Goal: Information Seeking & Learning: Understand process/instructions

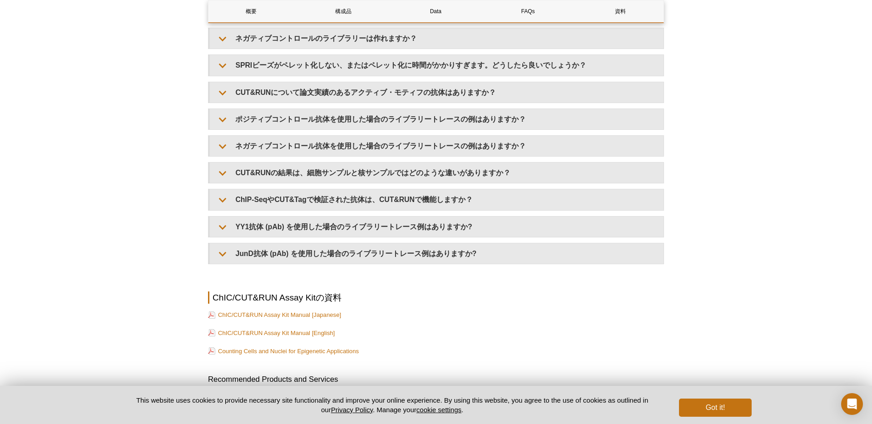
scroll to position [3140, 0]
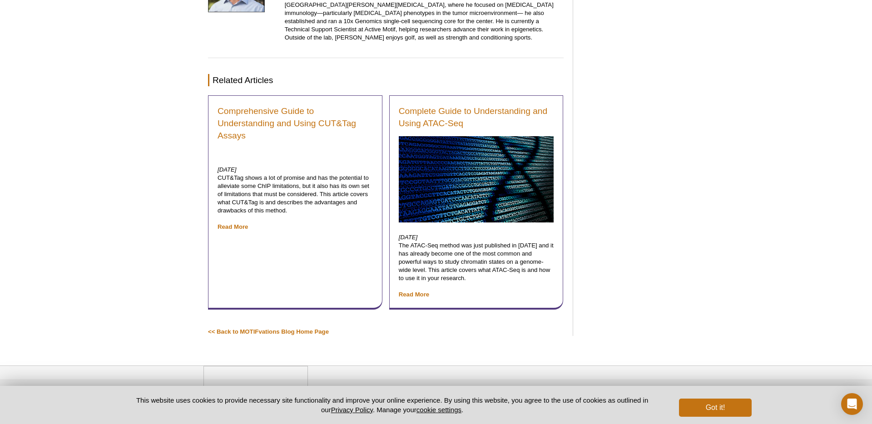
scroll to position [5212, 0]
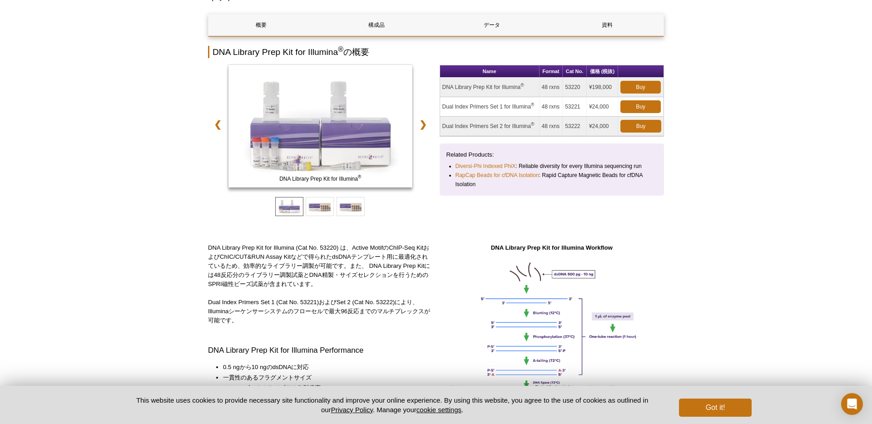
scroll to position [101, 0]
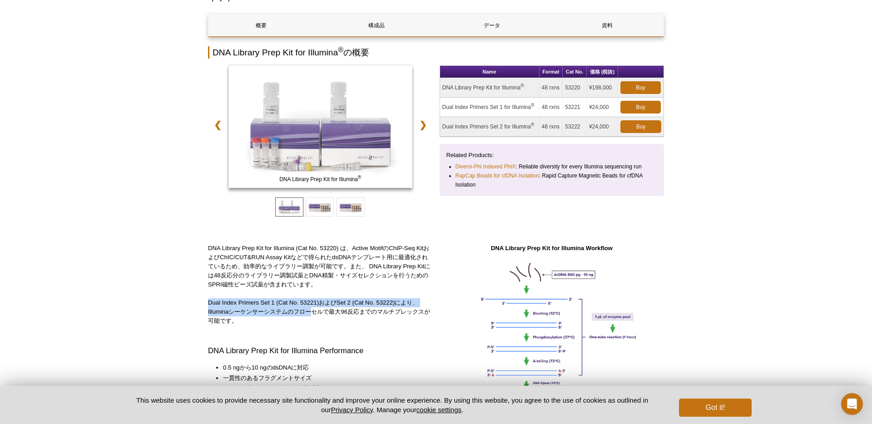
drag, startPoint x: 205, startPoint y: 301, endPoint x: 310, endPoint y: 311, distance: 105.8
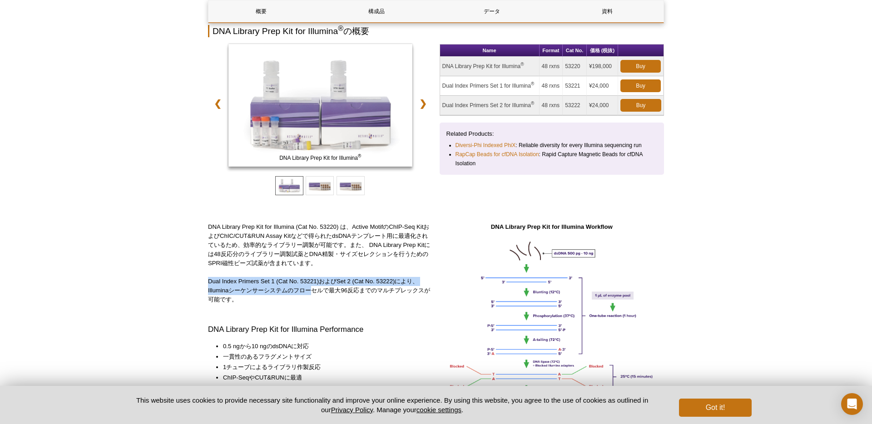
scroll to position [133, 0]
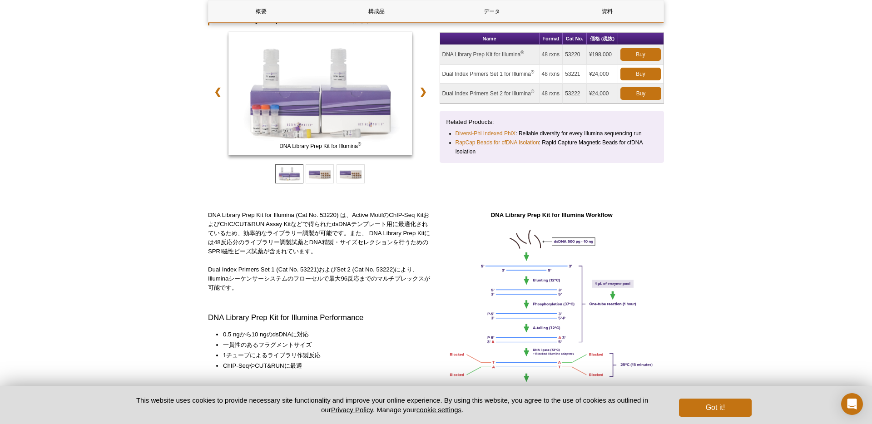
click at [261, 298] on div "DNA Library Prep Kit for Illumina (Cat No. 53220) は、Active MotifのChIP-Seq Kitおよ…" at bounding box center [320, 352] width 225 height 283
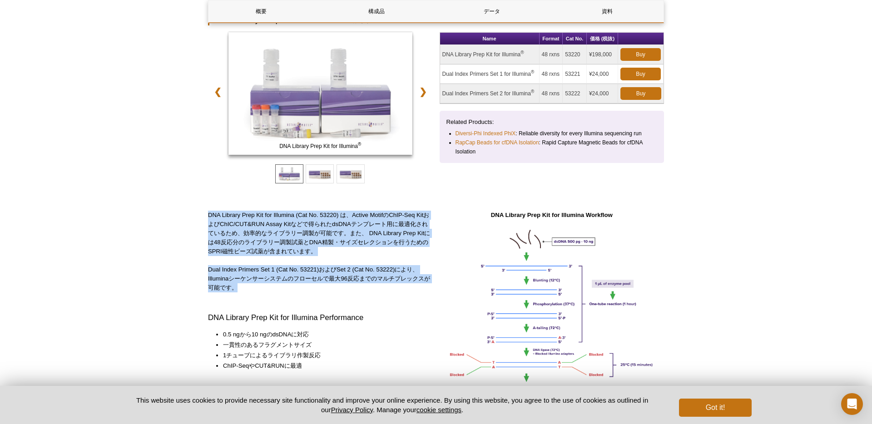
drag, startPoint x: 259, startPoint y: 290, endPoint x: 198, endPoint y: 216, distance: 95.8
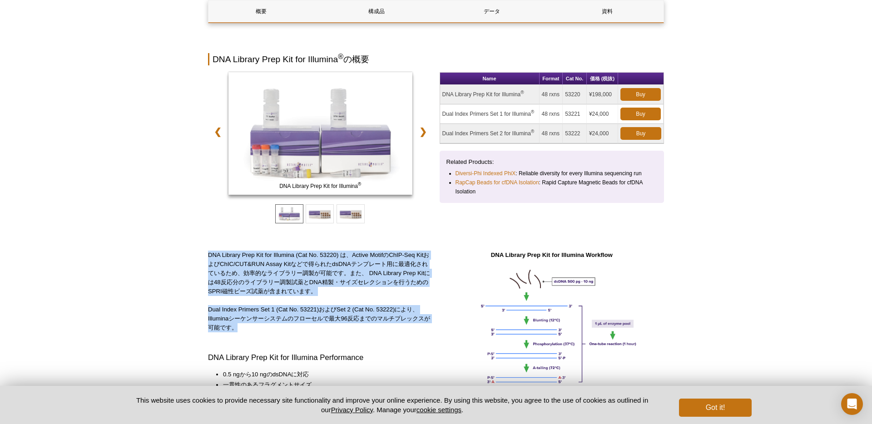
scroll to position [66, 0]
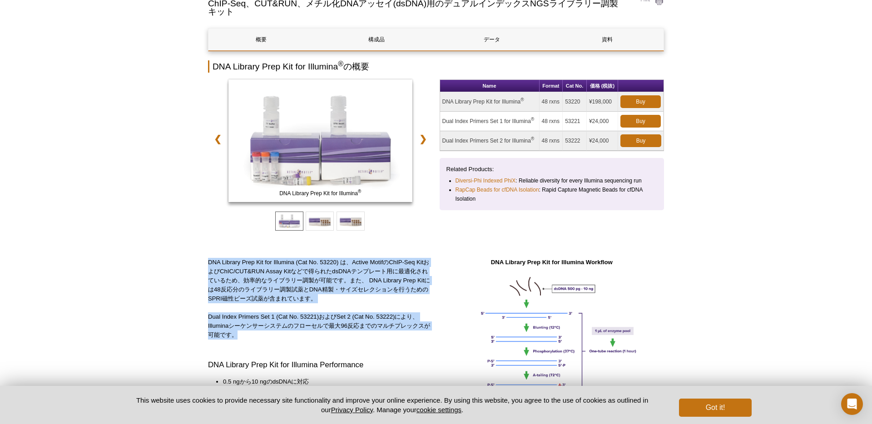
click at [327, 303] on div "DNA Library Prep Kit for Illumina (Cat No. 53220) は、Active MotifのChIP-Seq Kitおよ…" at bounding box center [320, 399] width 225 height 283
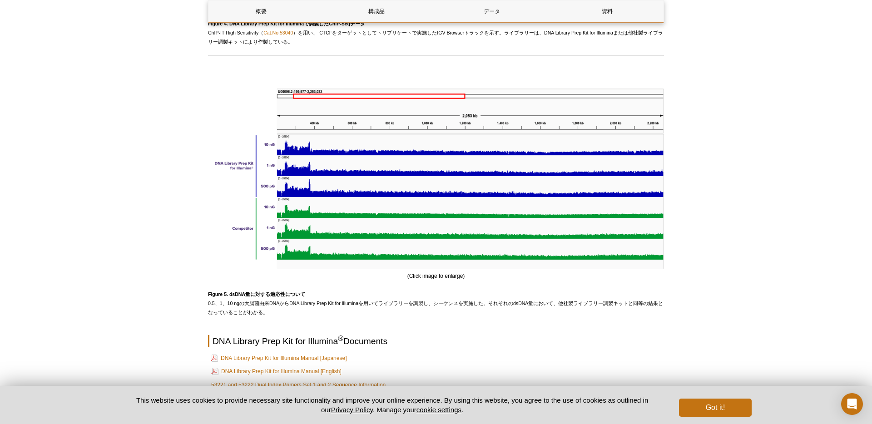
scroll to position [2463, 0]
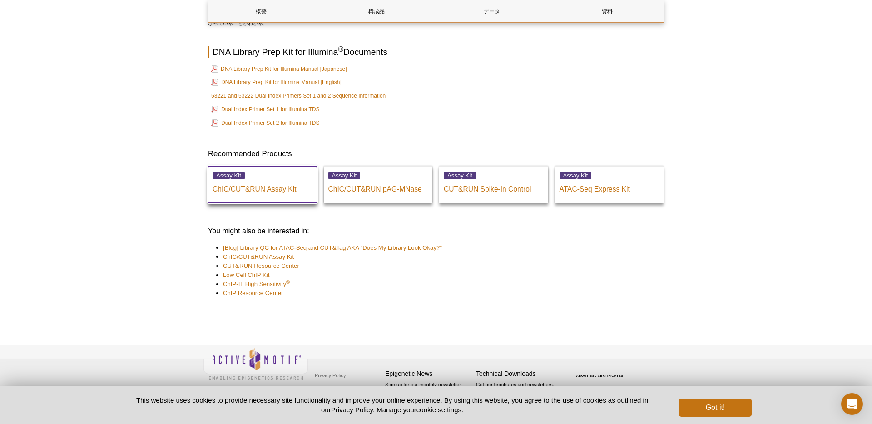
click at [261, 188] on p "ChIC/CUT&RUN Assay Kit" at bounding box center [263, 187] width 100 height 14
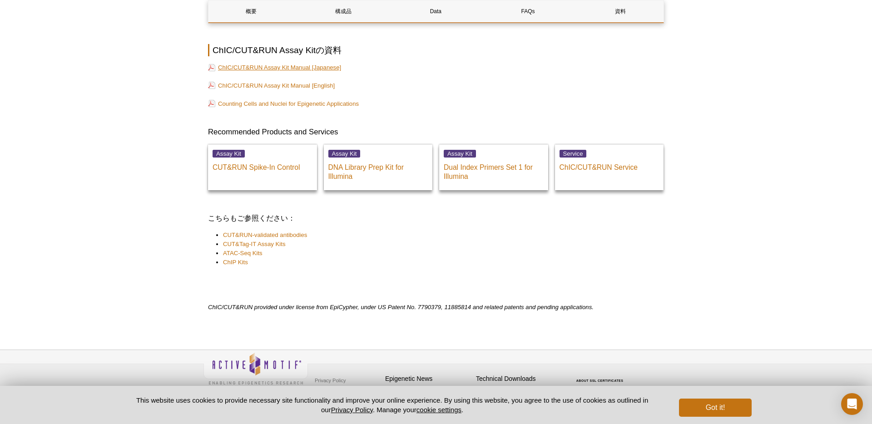
scroll to position [3136, 0]
click at [294, 67] on link "ChIC/CUT&RUN Assay Kit Manual [Japanese]" at bounding box center [274, 66] width 133 height 9
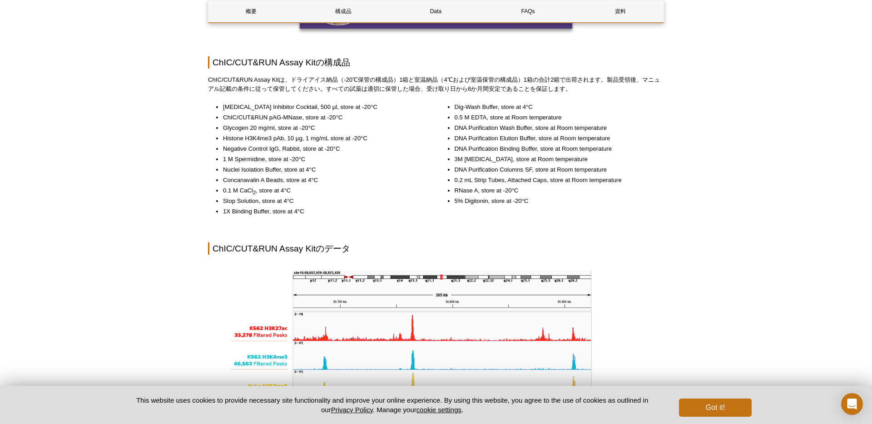
scroll to position [930, 0]
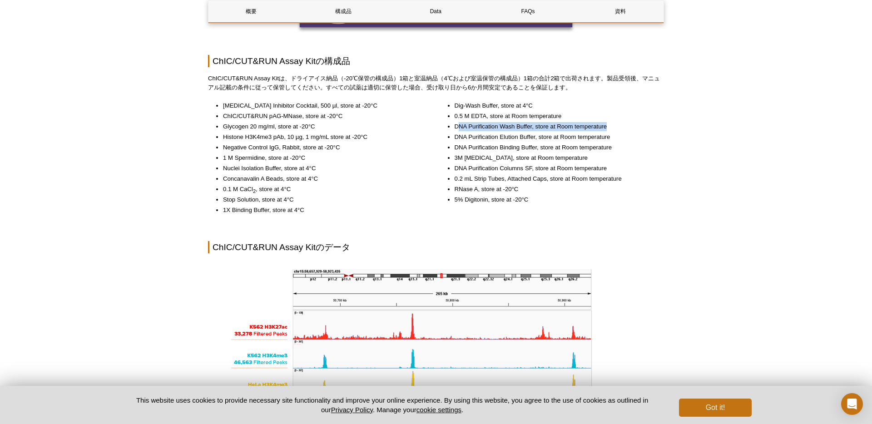
drag, startPoint x: 458, startPoint y: 125, endPoint x: 610, endPoint y: 127, distance: 152.1
click at [610, 127] on li "DNA Purification Wash Buffer, store at Room temperature" at bounding box center [555, 126] width 201 height 9
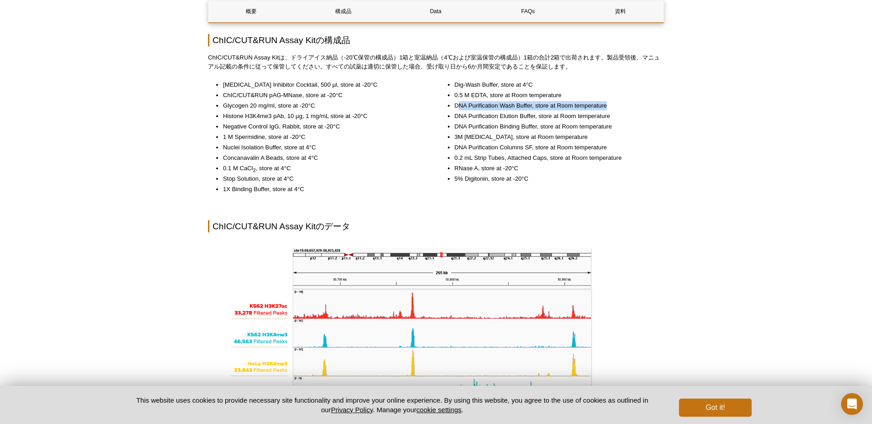
scroll to position [951, 0]
drag, startPoint x: 225, startPoint y: 187, endPoint x: 362, endPoint y: 188, distance: 137.6
click at [362, 188] on li "1X Binding Buffer, store at 4°C" at bounding box center [323, 188] width 201 height 9
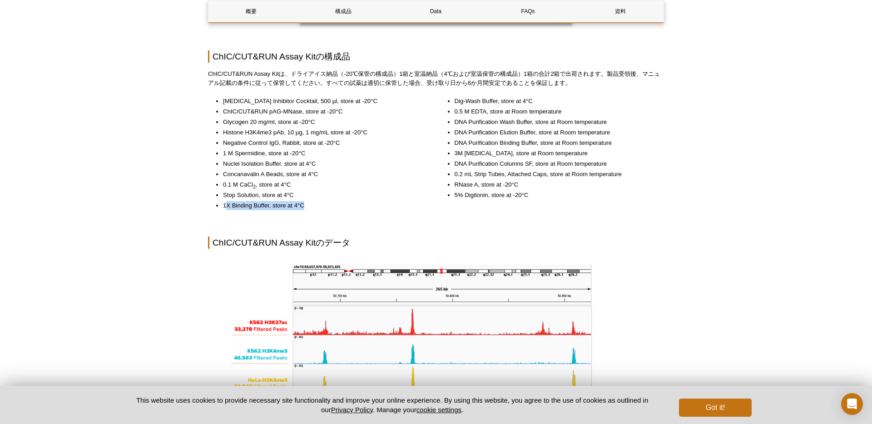
scroll to position [937, 0]
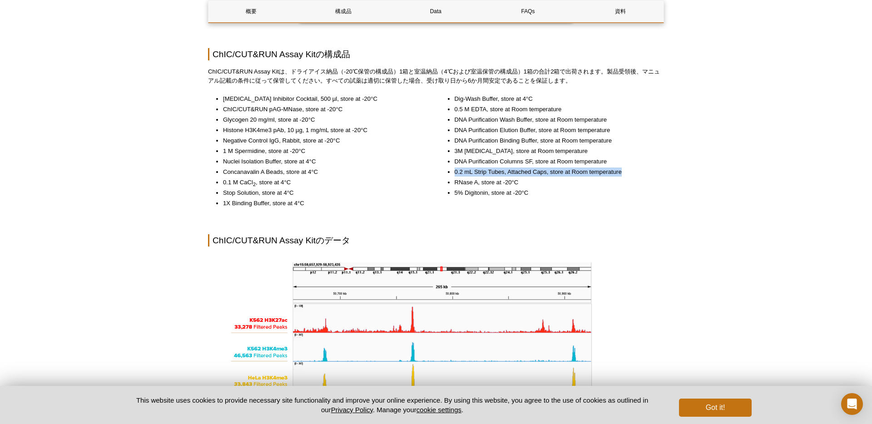
drag, startPoint x: 457, startPoint y: 170, endPoint x: 667, endPoint y: 175, distance: 209.8
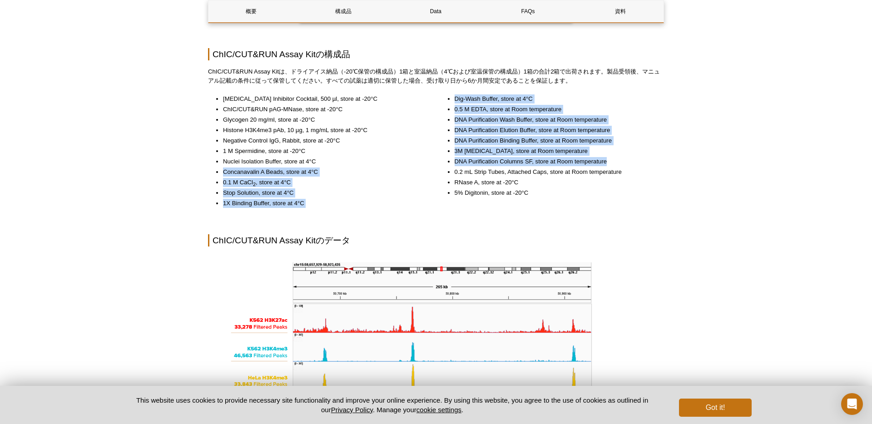
drag, startPoint x: 641, startPoint y: 163, endPoint x: 588, endPoint y: 35, distance: 138.5
click at [435, 163] on div "Protease Inhibitor Cocktail, 500 µl, store at -20°C ChIC/CUT&RUN pAG-MNase, sto…" at bounding box center [436, 155] width 456 height 122
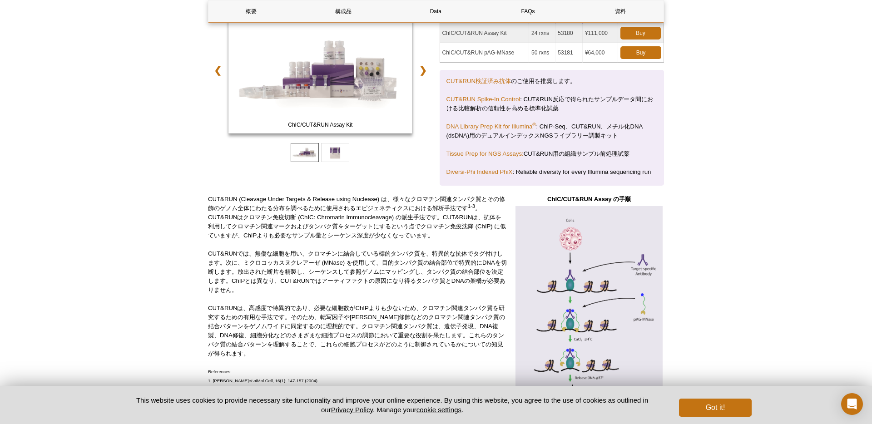
scroll to position [0, 0]
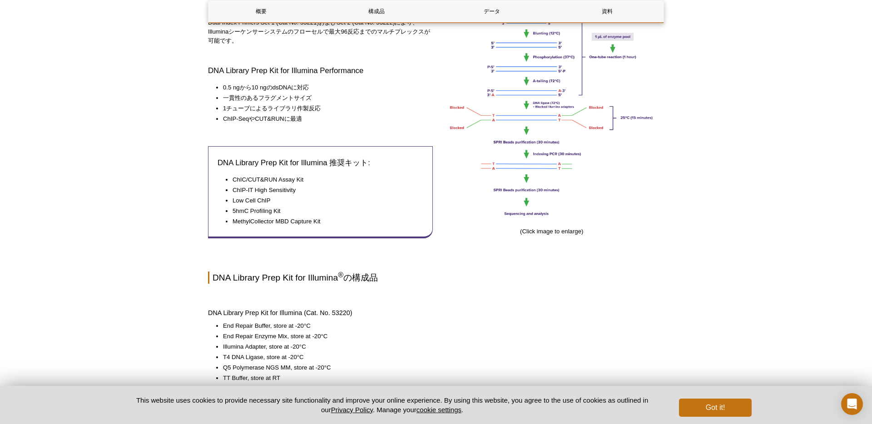
scroll to position [380, 0]
drag, startPoint x: 220, startPoint y: 110, endPoint x: 307, endPoint y: 119, distance: 87.6
click at [307, 119] on ul "0.5 ngから10 ngのdsDNAに対応 一貫性のあるフラグメントサイズ 1チューブによるライブラリ作製反応 ChIP-SeqやCUT&RUNに最適" at bounding box center [316, 104] width 216 height 40
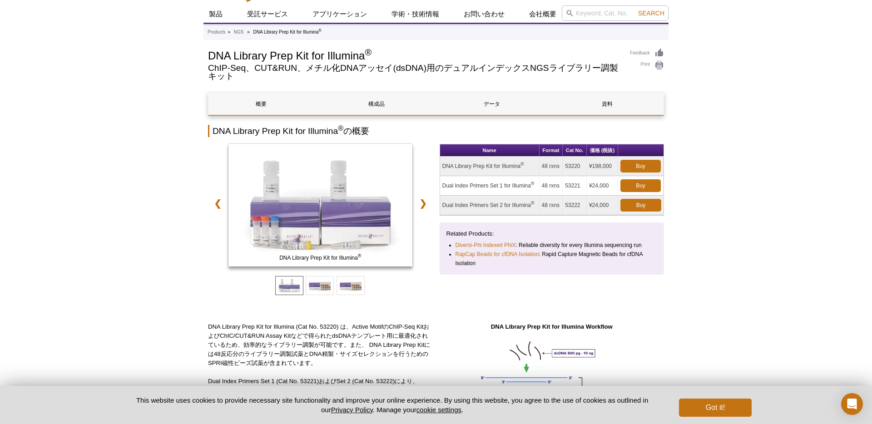
scroll to position [0, 0]
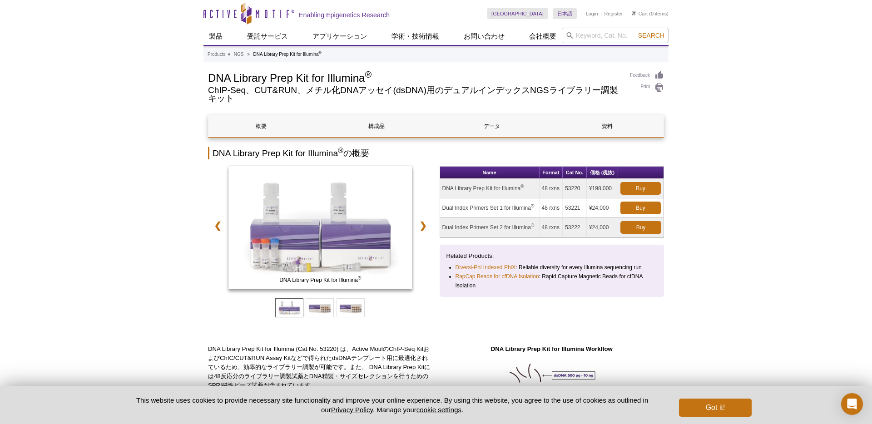
drag, startPoint x: 445, startPoint y: 189, endPoint x: 486, endPoint y: 188, distance: 41.8
click at [489, 188] on td "DNA Library Prep Kit for Illumina ®" at bounding box center [489, 189] width 99 height 20
click at [456, 189] on td "DNA Library Prep Kit for Illumina ®" at bounding box center [489, 189] width 99 height 20
drag, startPoint x: 442, startPoint y: 189, endPoint x: 520, endPoint y: 188, distance: 78.1
click at [520, 188] on td "DNA Library Prep Kit for Illumina ®" at bounding box center [489, 189] width 99 height 20
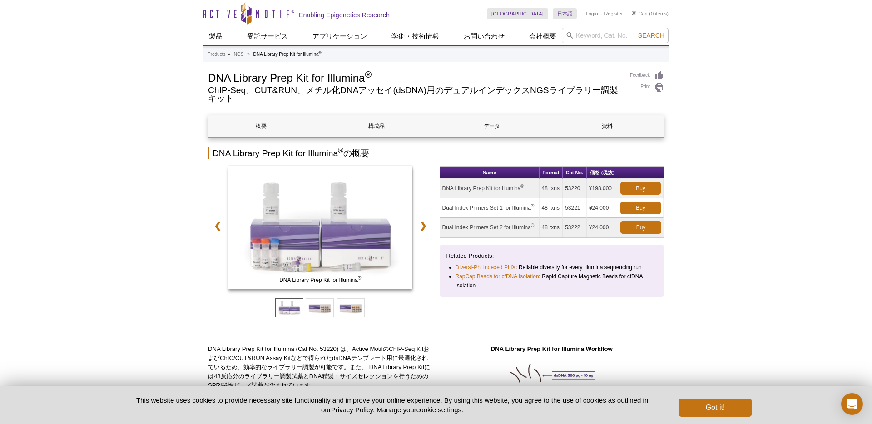
copy td "DNA Library Prep Kit for Illumina"
click at [570, 188] on td "53220" at bounding box center [575, 189] width 24 height 20
click at [569, 188] on td "53220" at bounding box center [575, 189] width 24 height 20
click at [570, 188] on td "53220" at bounding box center [575, 189] width 24 height 20
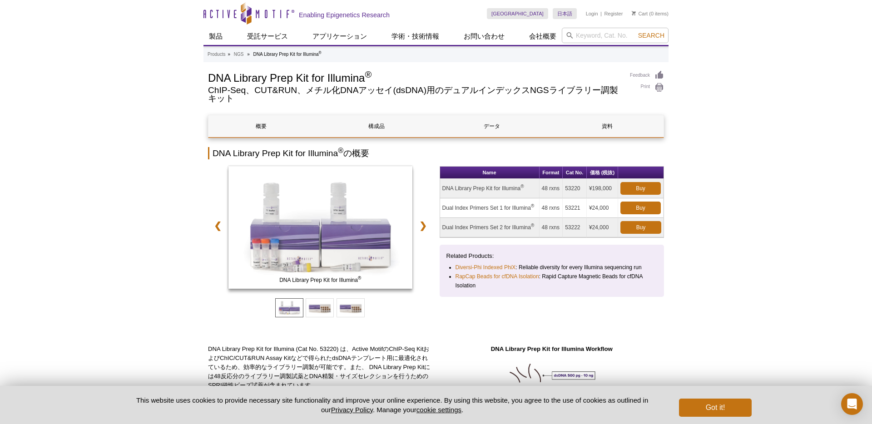
click at [570, 188] on td "53220" at bounding box center [575, 189] width 24 height 20
copy td "53220"
click at [574, 209] on td "53221" at bounding box center [575, 208] width 24 height 20
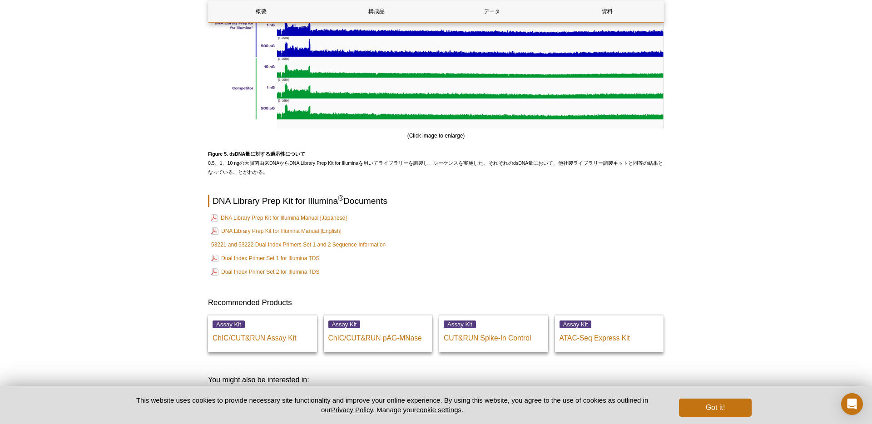
scroll to position [2284, 0]
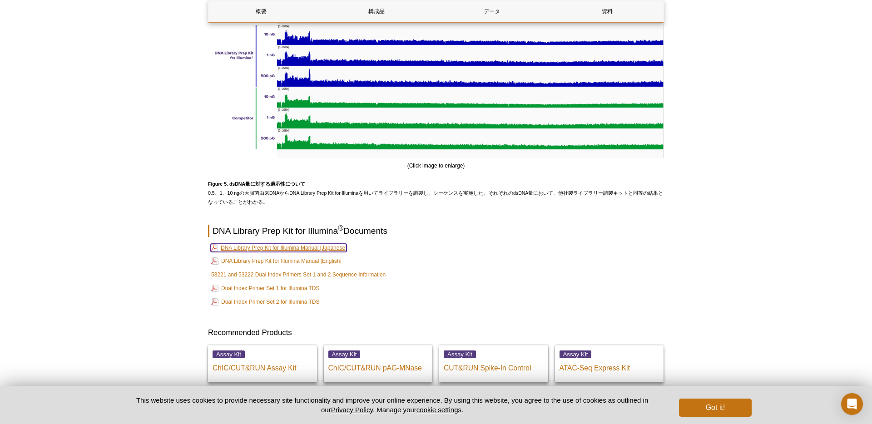
click at [309, 248] on link "DNA Library Prep Kit for Illumina Manual [Japanese]" at bounding box center [279, 248] width 136 height 8
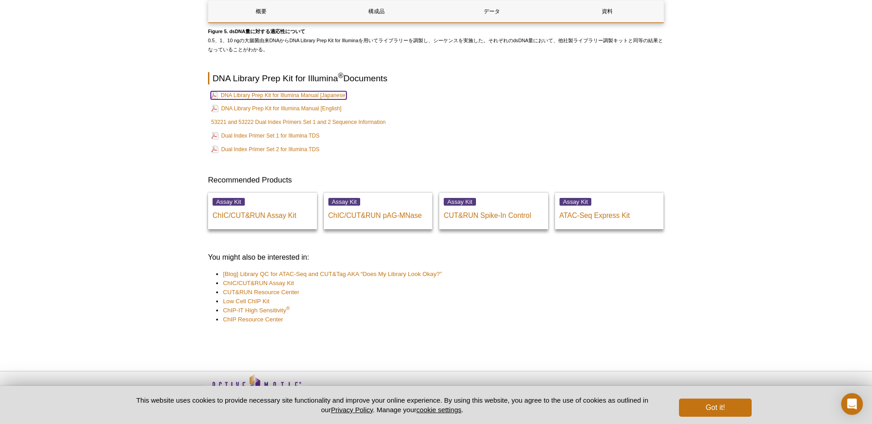
scroll to position [2463, 0]
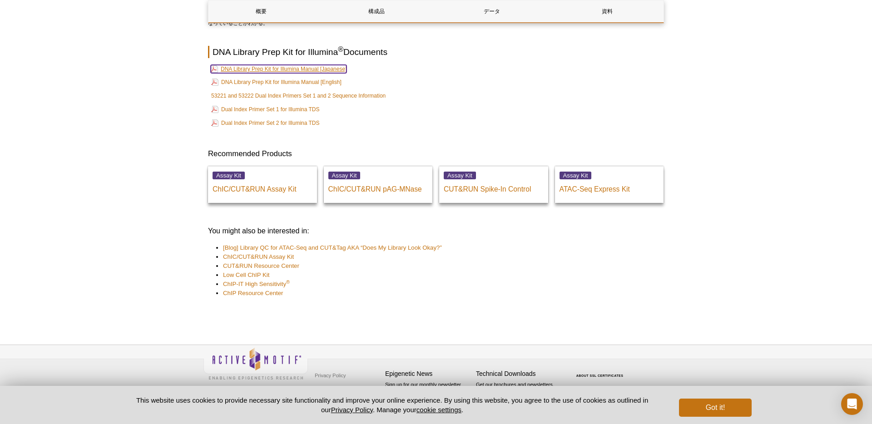
click at [329, 70] on link "DNA Library Prep Kit for Illumina Manual [Japanese]" at bounding box center [279, 69] width 136 height 8
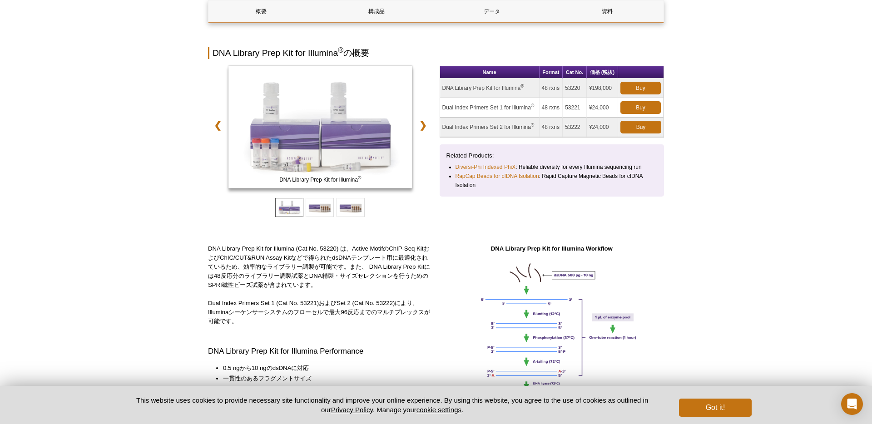
scroll to position [0, 0]
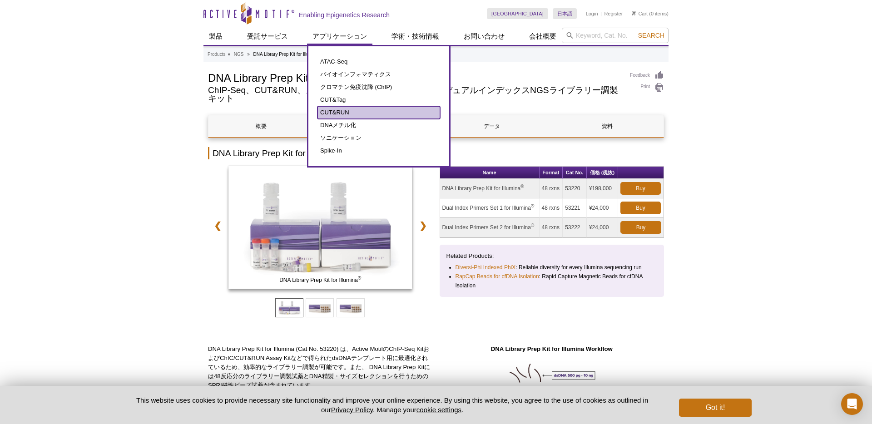
click at [327, 110] on link "CUT&RUN" at bounding box center [378, 112] width 123 height 13
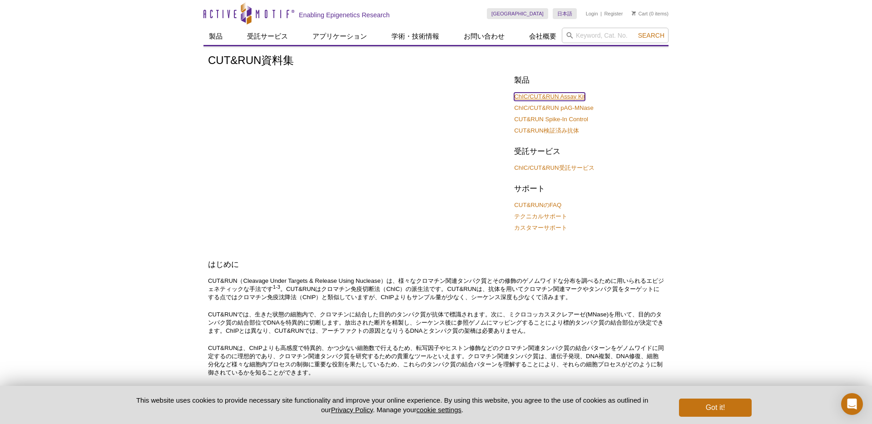
click at [568, 99] on link "ChIC/CUT&RUN Assay Kit" at bounding box center [549, 97] width 71 height 8
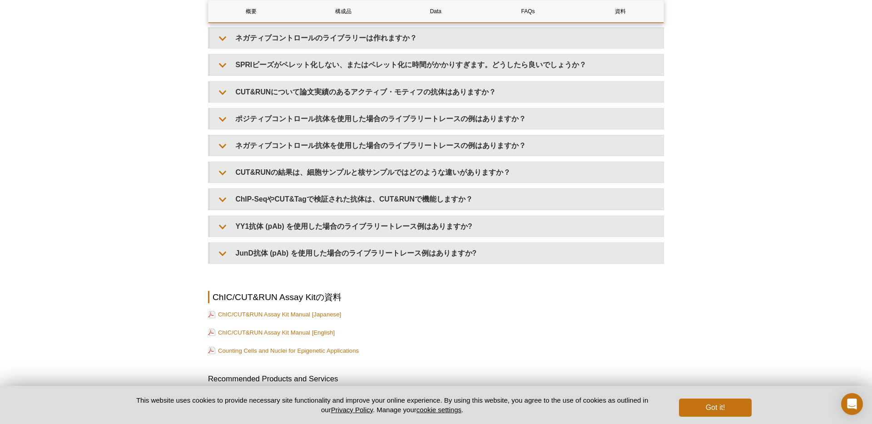
scroll to position [2879, 0]
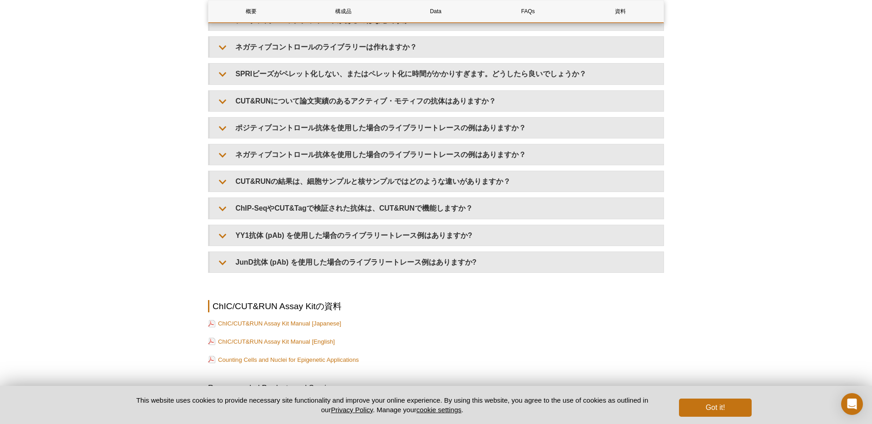
click at [276, 325] on link "ChIC/CUT&RUN Assay Kit Manual [Japanese]" at bounding box center [274, 323] width 133 height 9
